Goal: Information Seeking & Learning: Understand process/instructions

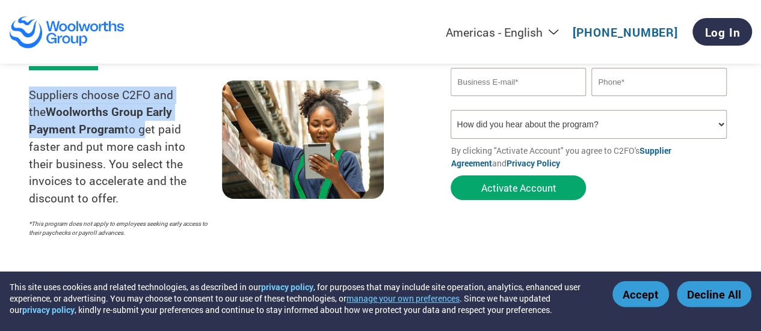
drag, startPoint x: 17, startPoint y: 94, endPoint x: 89, endPoint y: 125, distance: 78.1
click at [89, 125] on section "Get your Woolworths Group invoices paid early with C2FO Suppliers choose C2FO a…" at bounding box center [380, 75] width 761 height 414
click at [89, 125] on p "Suppliers choose C2FO and the Woolworths Group Early Payment Program to get pai…" at bounding box center [125, 147] width 193 height 121
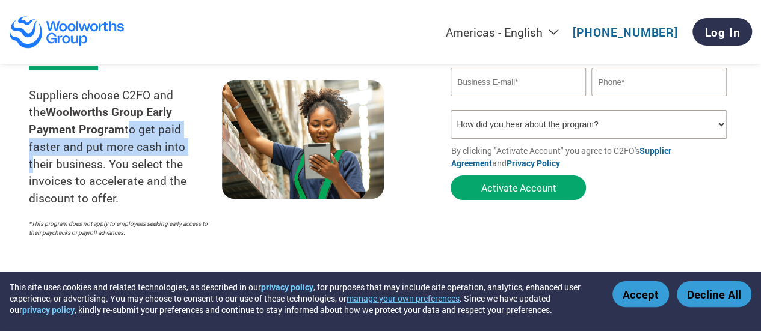
drag, startPoint x: 78, startPoint y: 126, endPoint x: 110, endPoint y: 147, distance: 39.0
click at [110, 147] on p "Suppliers choose C2FO and the Woolworths Group Early Payment Program to get pai…" at bounding box center [125, 147] width 193 height 121
click at [106, 146] on p "Suppliers choose C2FO and the Woolworths Group Early Payment Program to get pai…" at bounding box center [125, 147] width 193 height 121
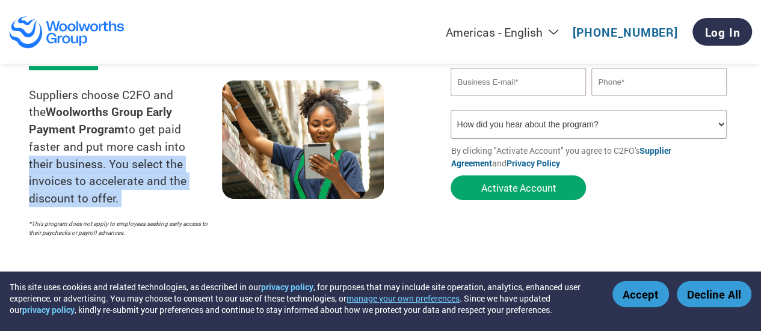
drag, startPoint x: 106, startPoint y: 146, endPoint x: 163, endPoint y: 180, distance: 66.6
click at [163, 180] on p "Suppliers choose C2FO and the Woolworths Group Early Payment Program to get pai…" at bounding box center [125, 147] width 193 height 121
click at [166, 181] on p "Suppliers choose C2FO and the Woolworths Group Early Payment Program to get pai…" at bounding box center [125, 147] width 193 height 121
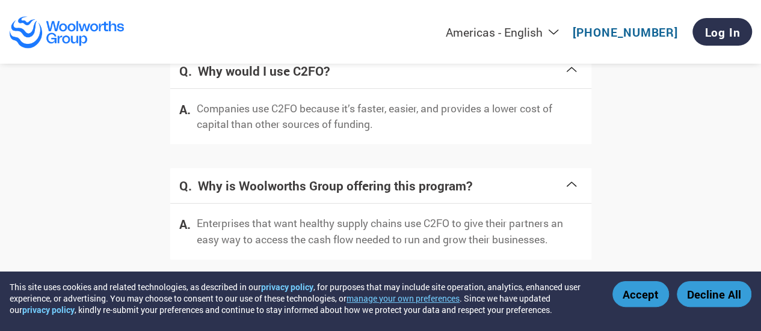
scroll to position [2490, 0]
click at [670, 295] on div "Accept Decline All" at bounding box center [681, 294] width 139 height 26
click at [652, 296] on button "Accept" at bounding box center [640, 294] width 57 height 26
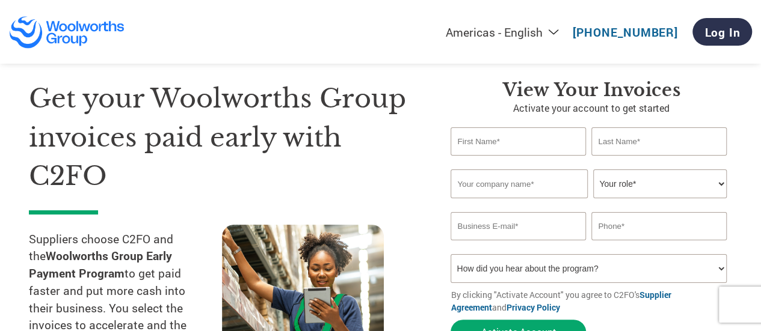
scroll to position [0, 0]
